Goal: Check status

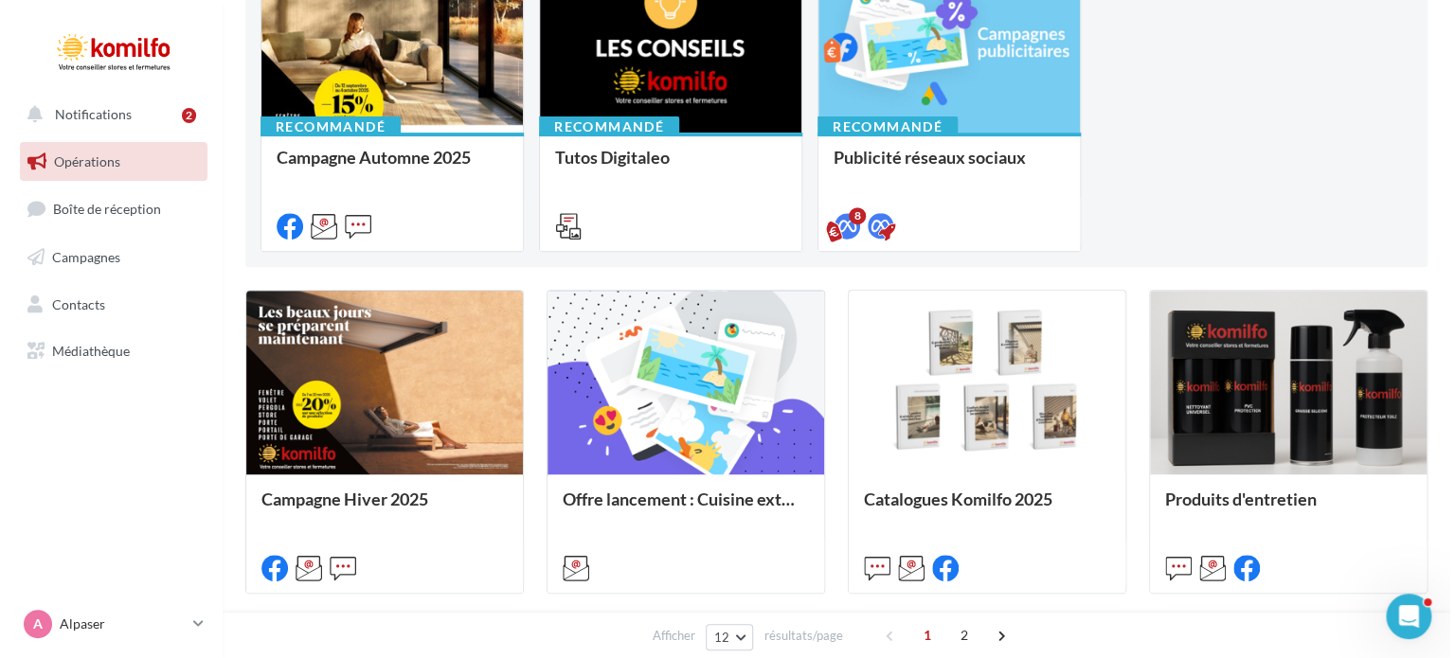
scroll to position [263, 0]
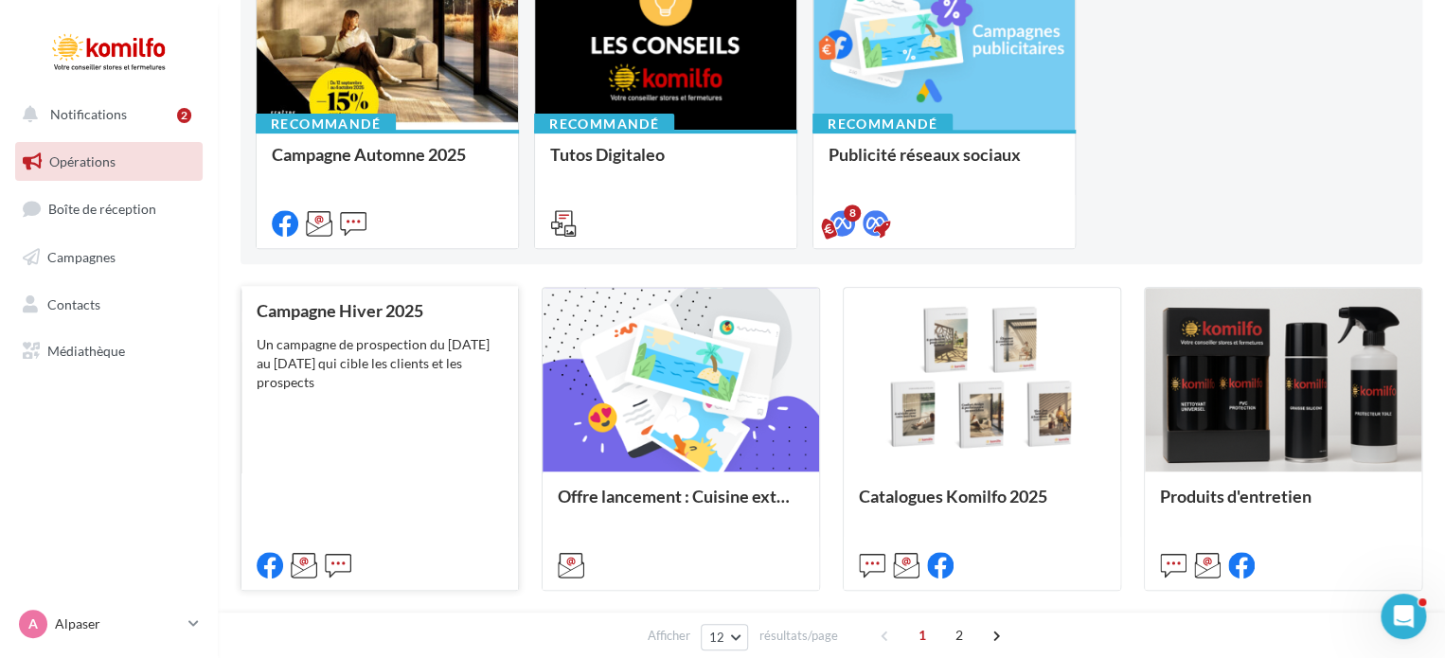
click at [340, 396] on div "Campagne Hiver 2025 Un campagne de prospection du 7 au 22 novembre 2025 qui cib…" at bounding box center [380, 437] width 246 height 272
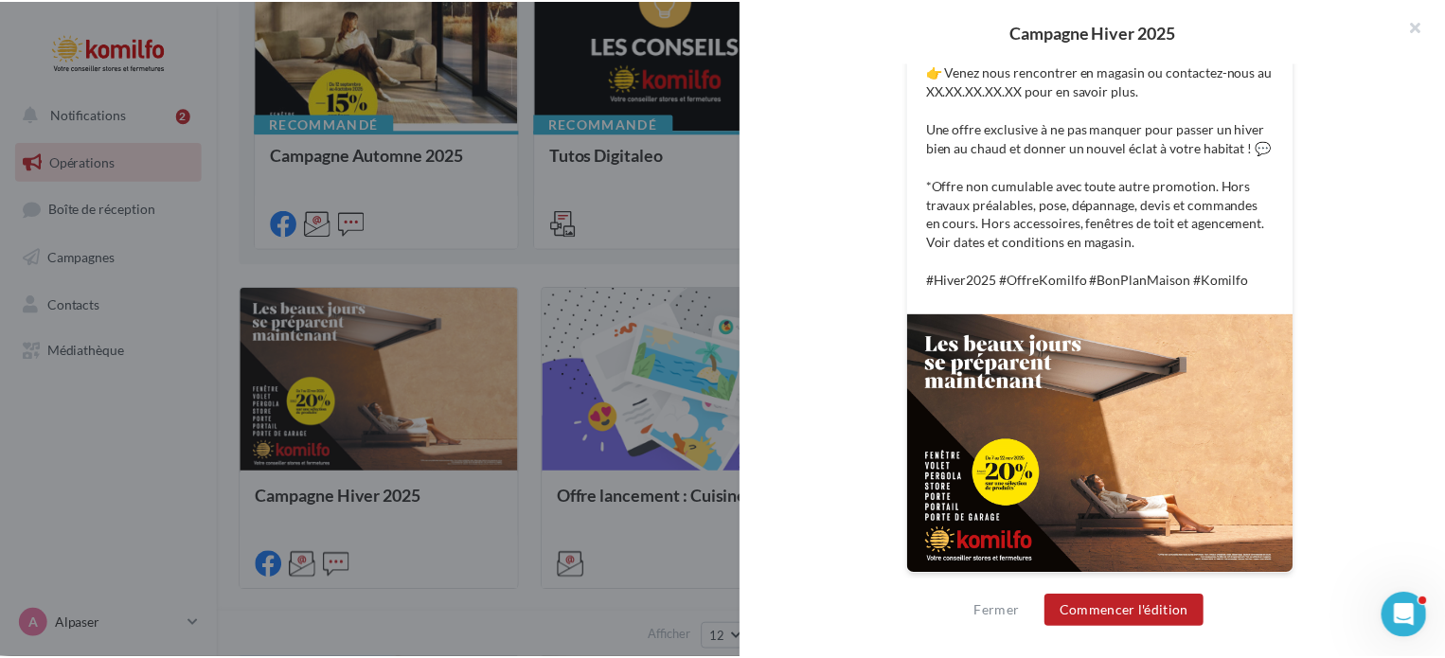
scroll to position [0, 0]
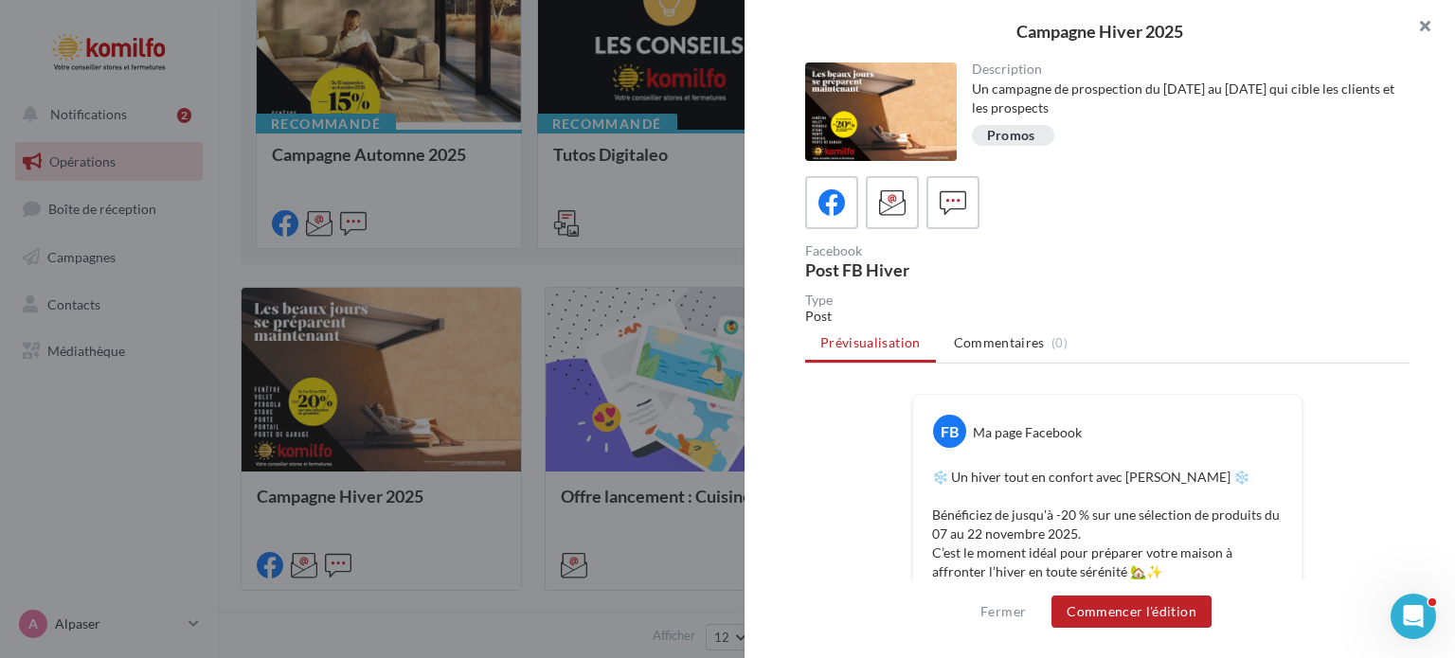
click at [1425, 33] on button "button" at bounding box center [1417, 28] width 76 height 57
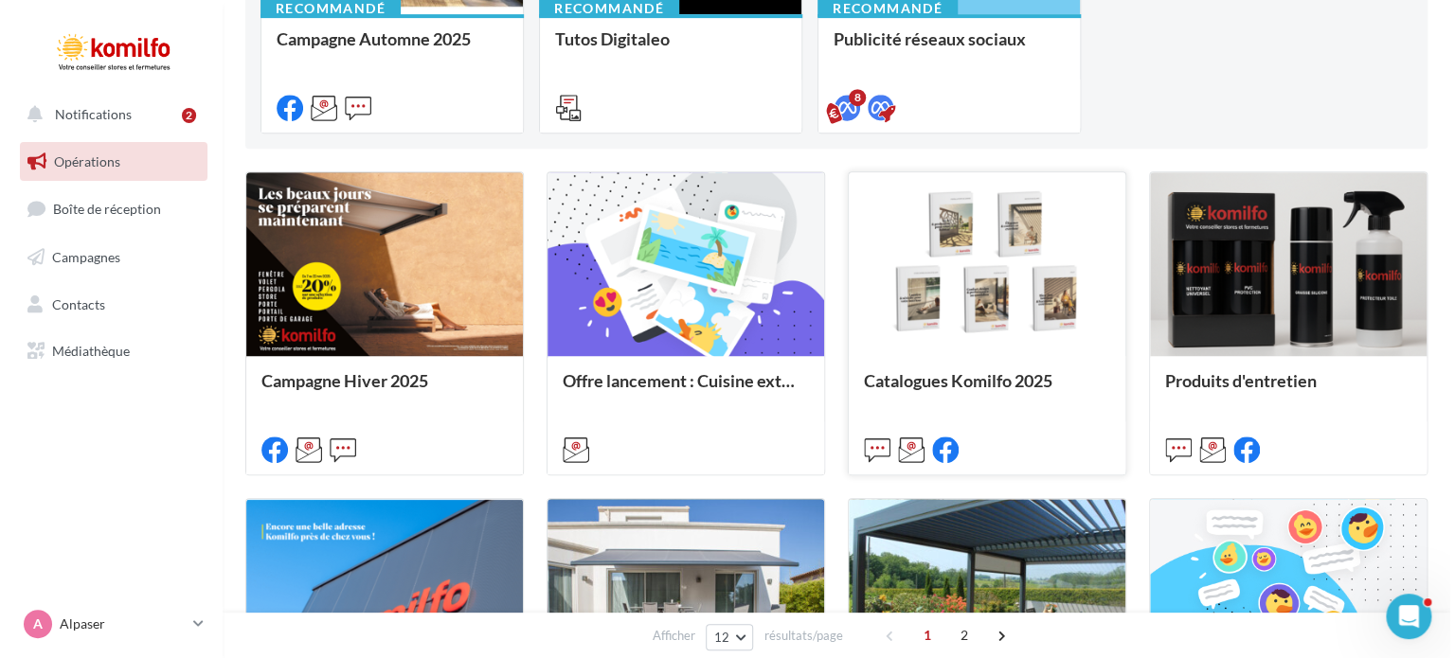
scroll to position [381, 0]
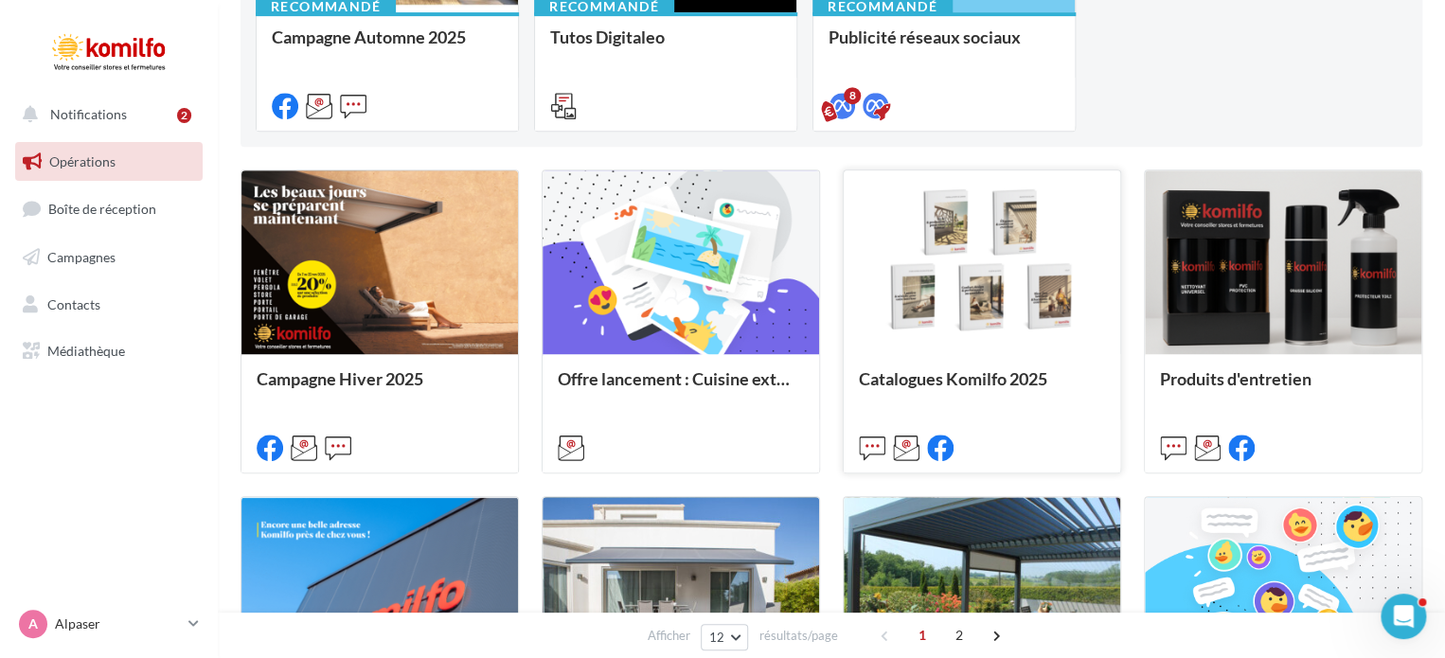
click at [1016, 291] on div at bounding box center [982, 263] width 277 height 186
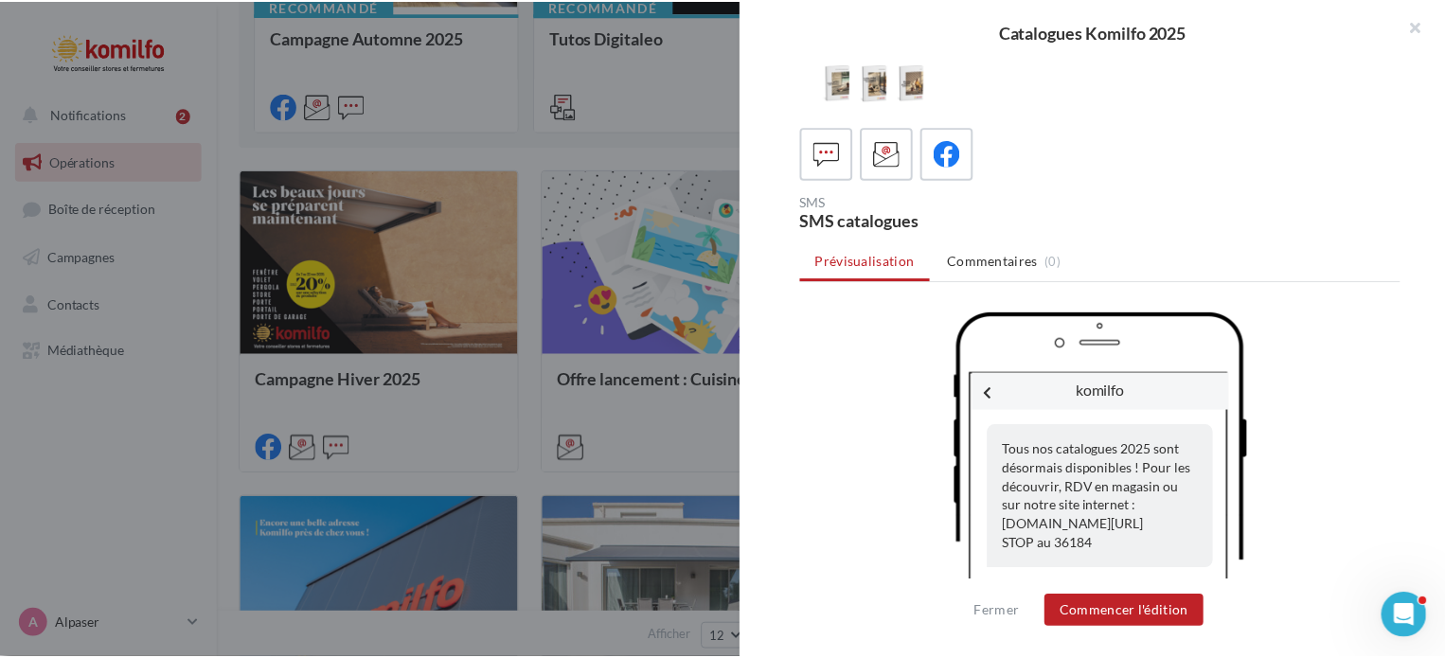
scroll to position [49, 0]
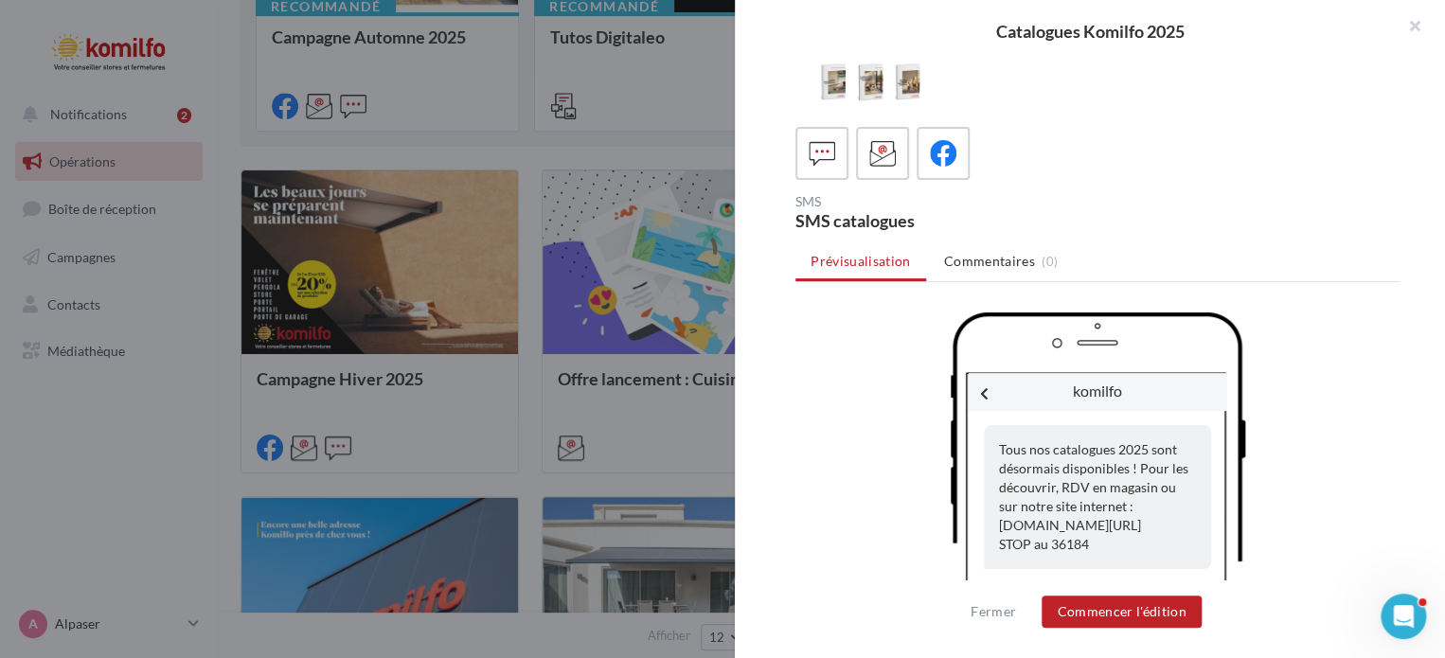
click at [86, 504] on div at bounding box center [722, 329] width 1445 height 658
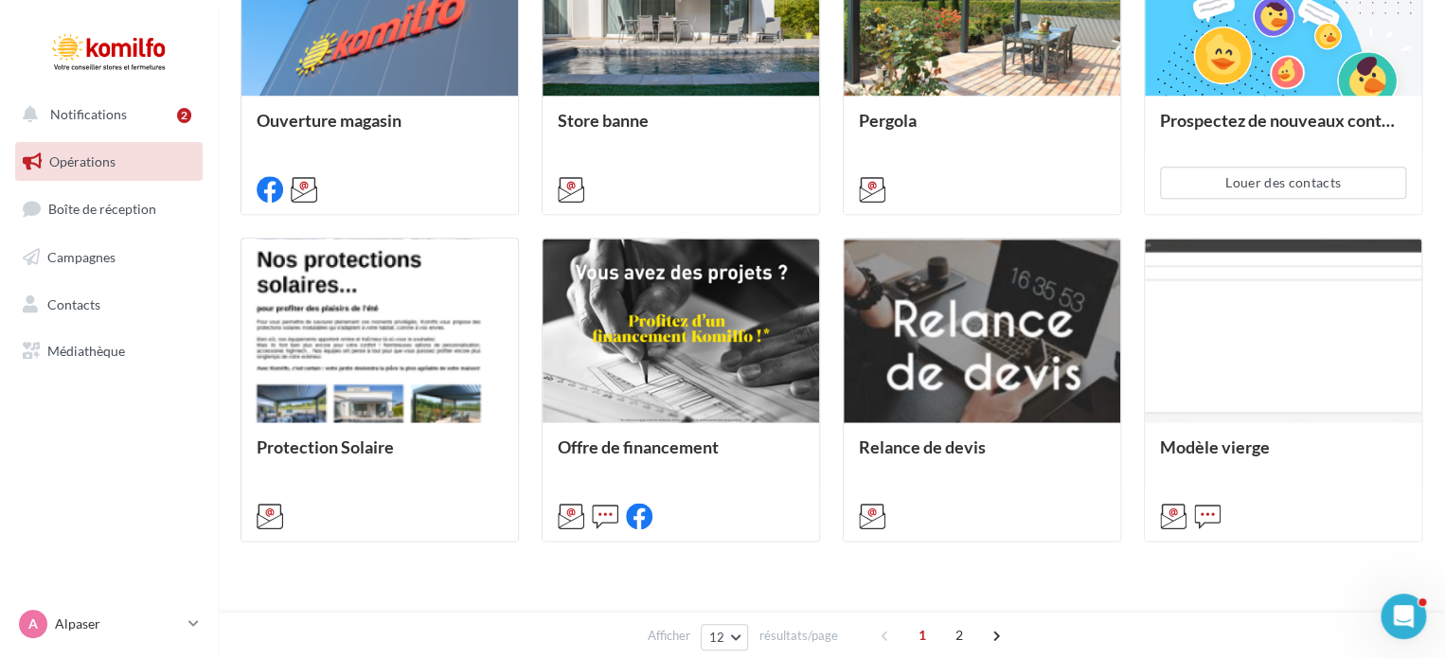
scroll to position [968, 0]
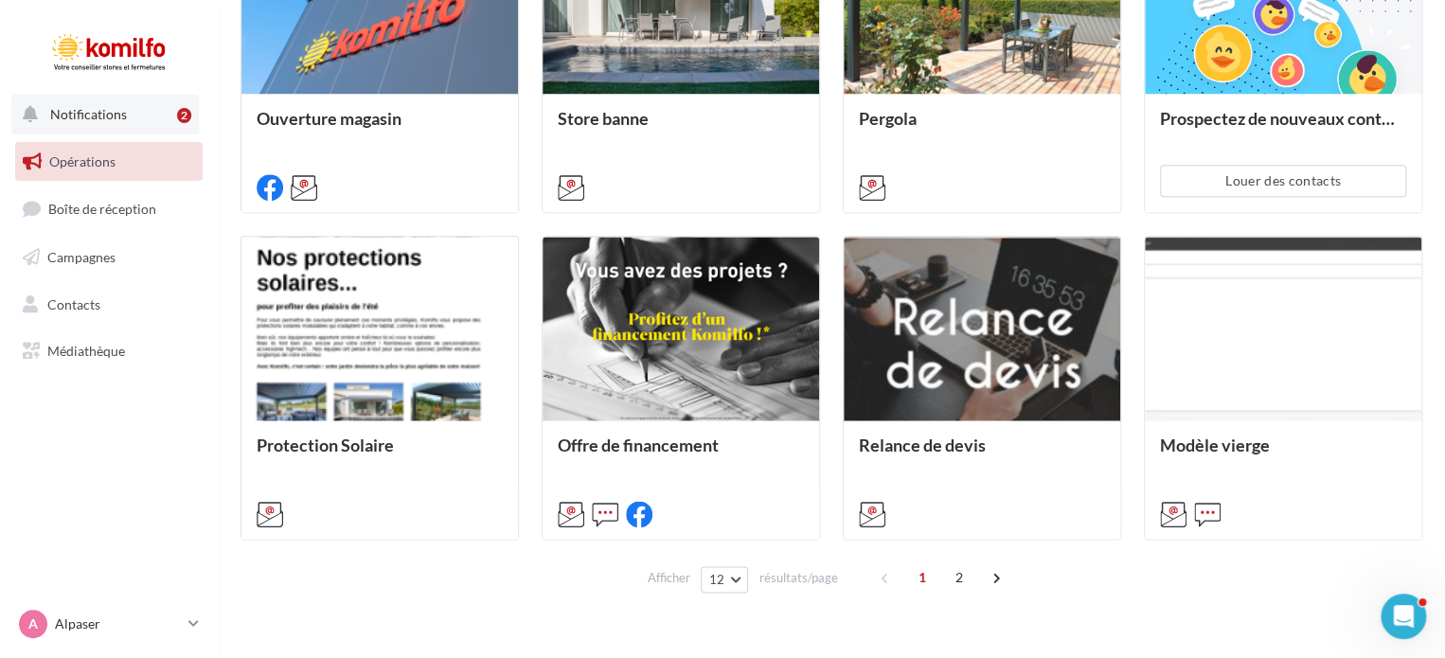
click at [81, 132] on button "Notifications 2" at bounding box center [105, 115] width 188 height 40
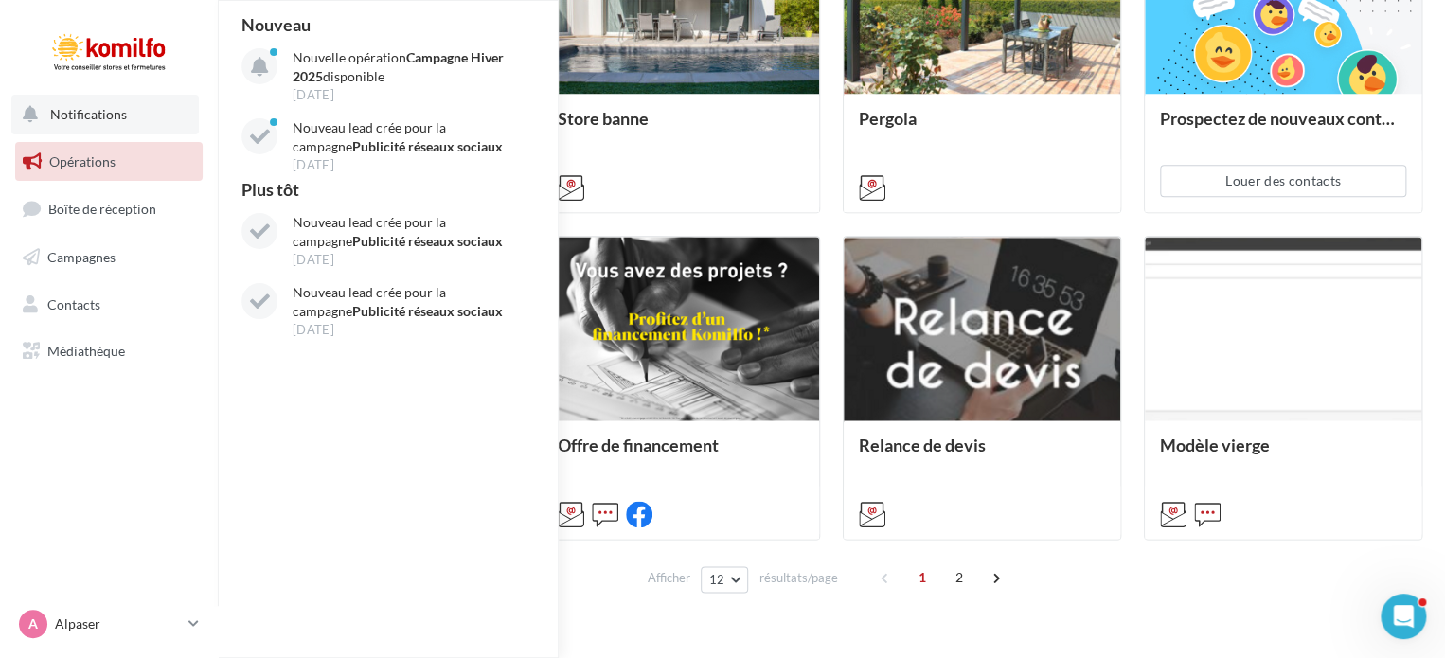
click at [81, 132] on button "Notifications Nouveau Nouvelle opération Campagne Hiver 2025 disponible 11 sept…" at bounding box center [105, 115] width 188 height 40
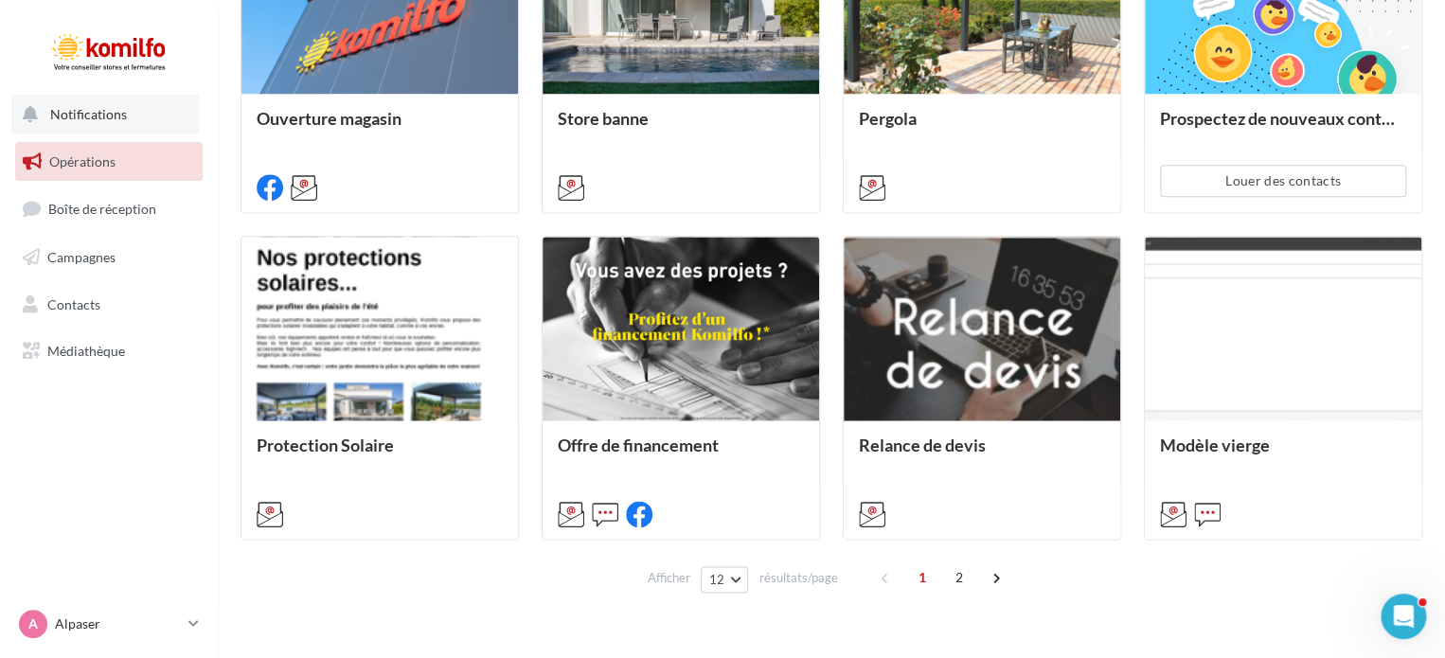
click at [81, 132] on button "Notifications" at bounding box center [105, 115] width 188 height 40
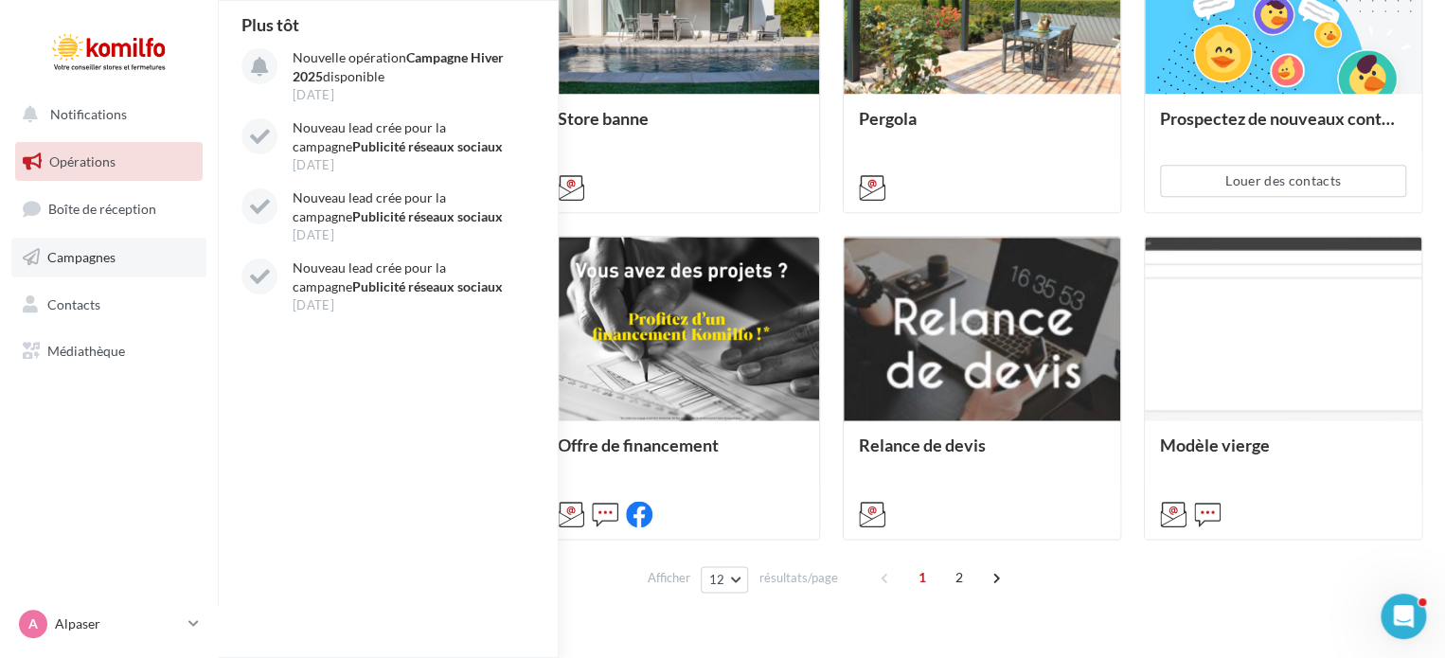
click at [106, 262] on span "Campagnes" at bounding box center [81, 257] width 68 height 16
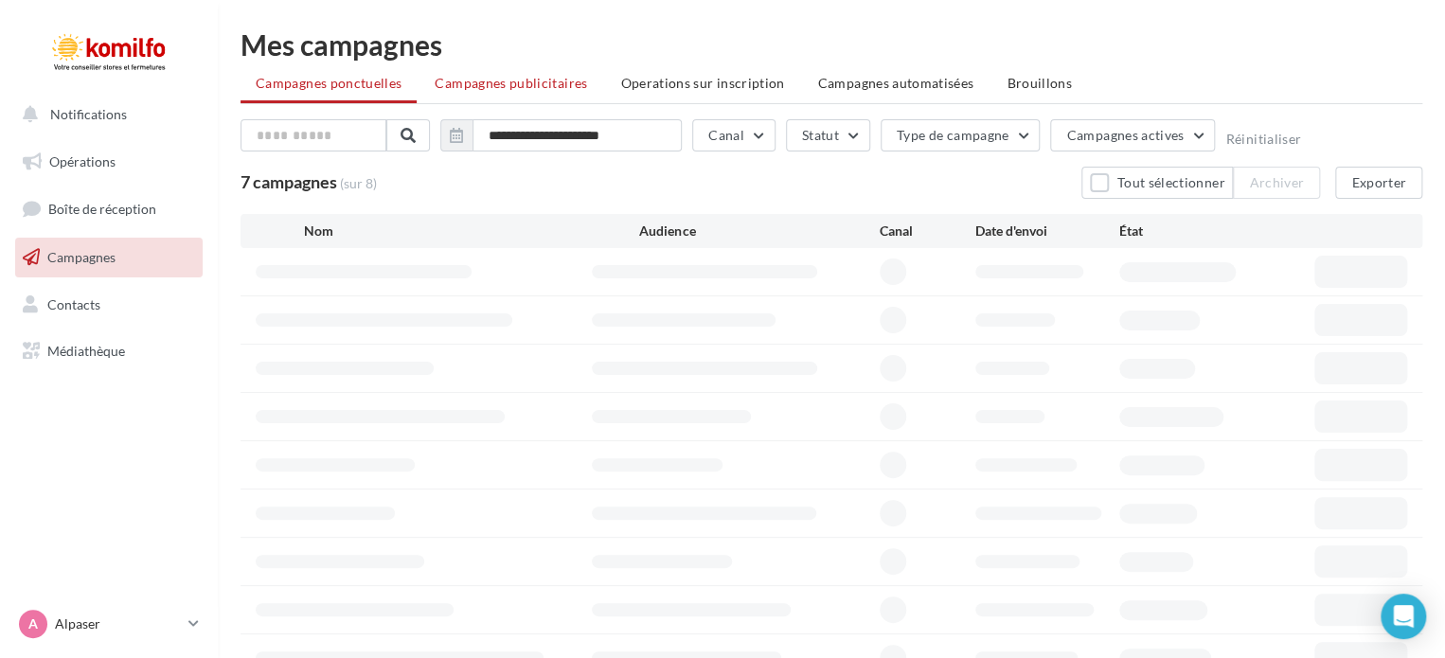
click at [484, 94] on li "Campagnes publicitaires" at bounding box center [511, 83] width 183 height 34
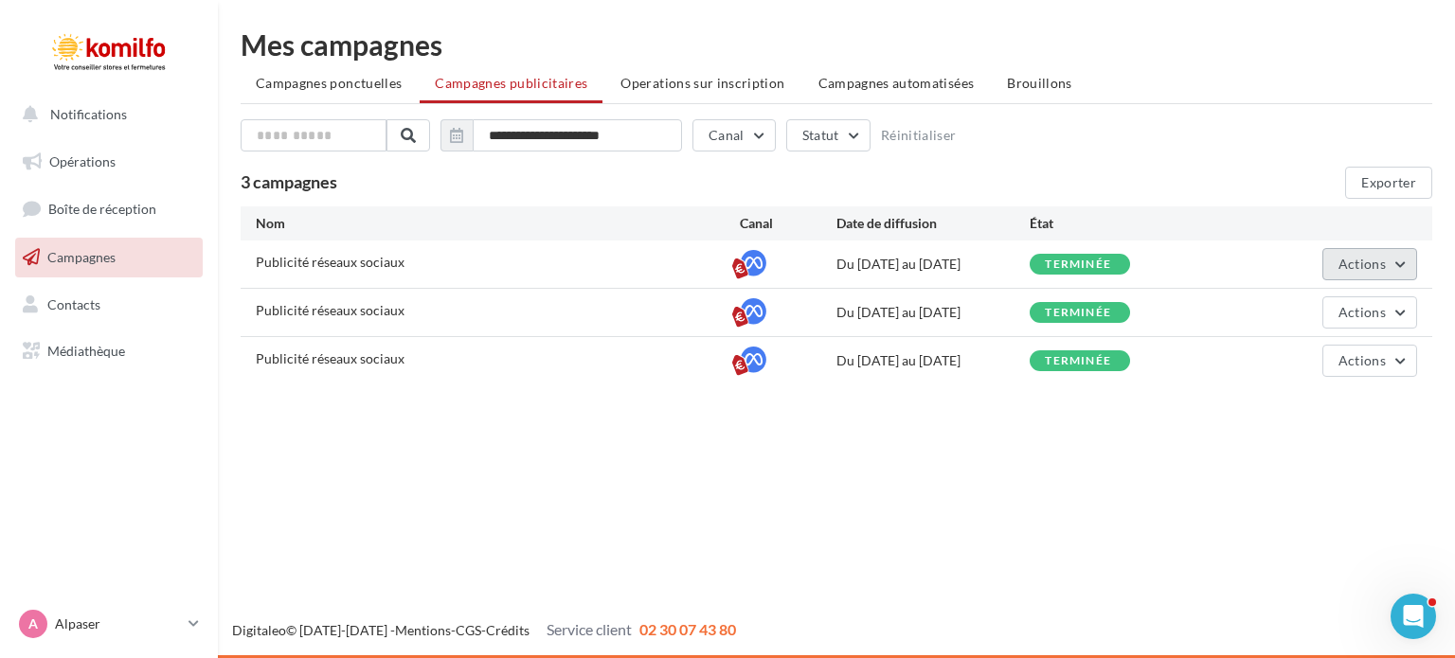
click at [1401, 260] on button "Actions" at bounding box center [1369, 264] width 95 height 32
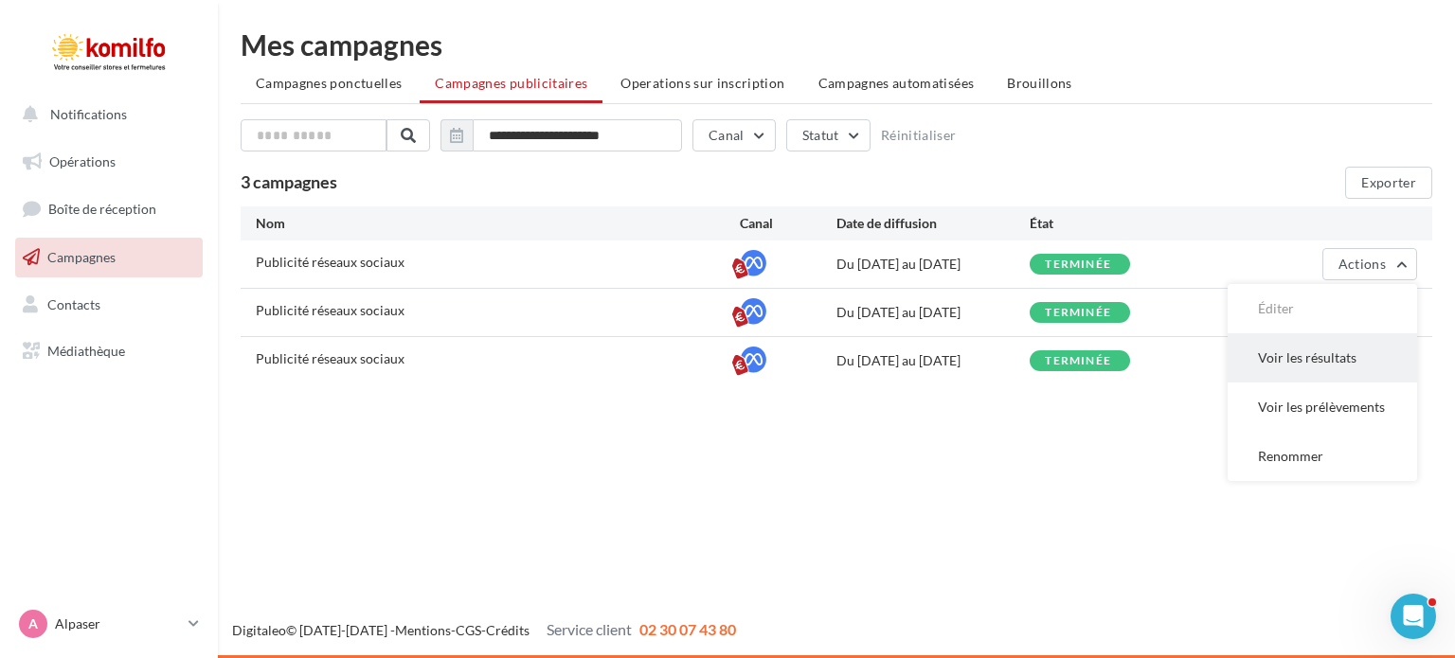
click at [1308, 363] on button "Voir les résultats" at bounding box center [1322, 357] width 189 height 49
